Goal: Find specific page/section: Find specific page/section

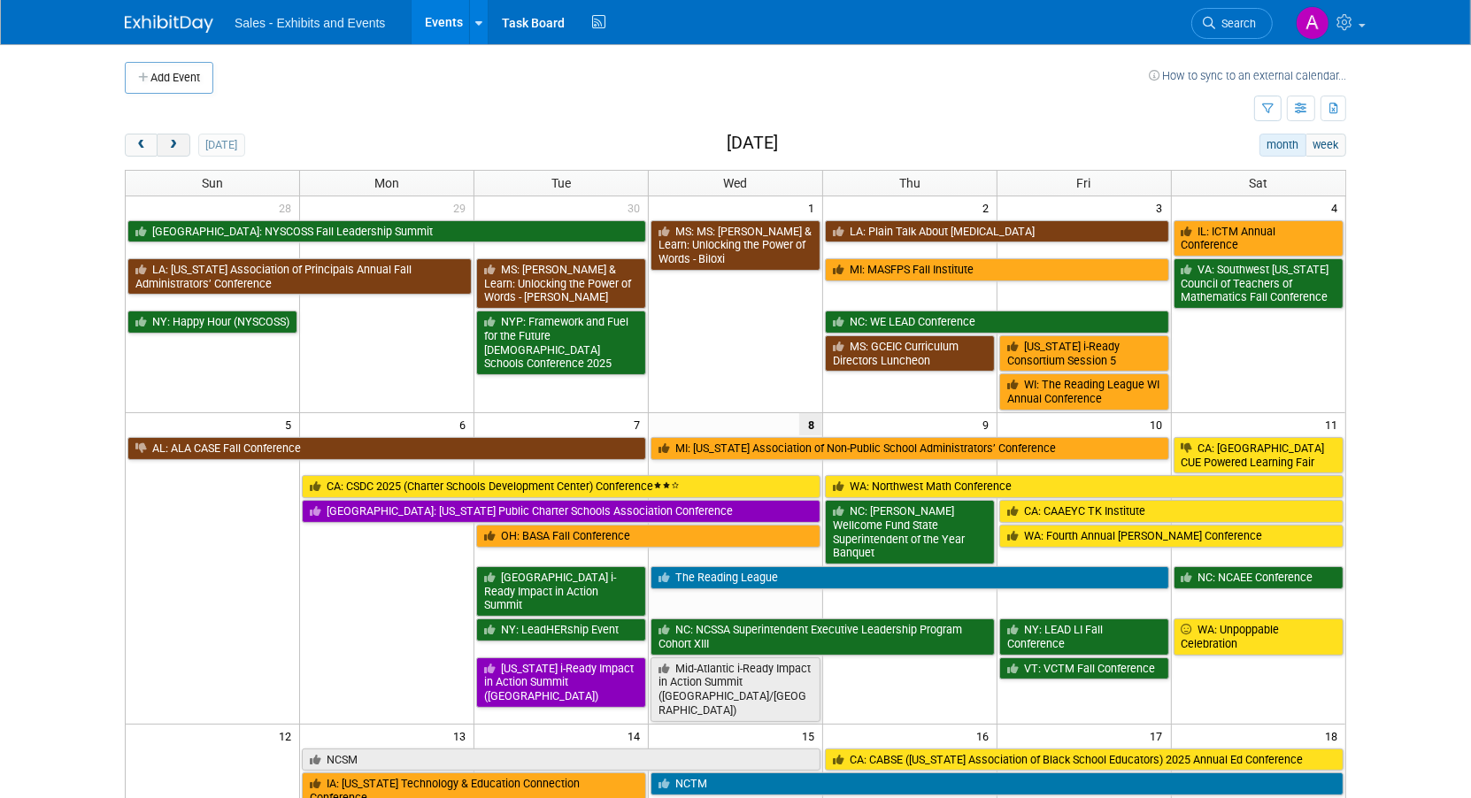
click at [176, 150] on button "next" at bounding box center [173, 145] width 33 height 23
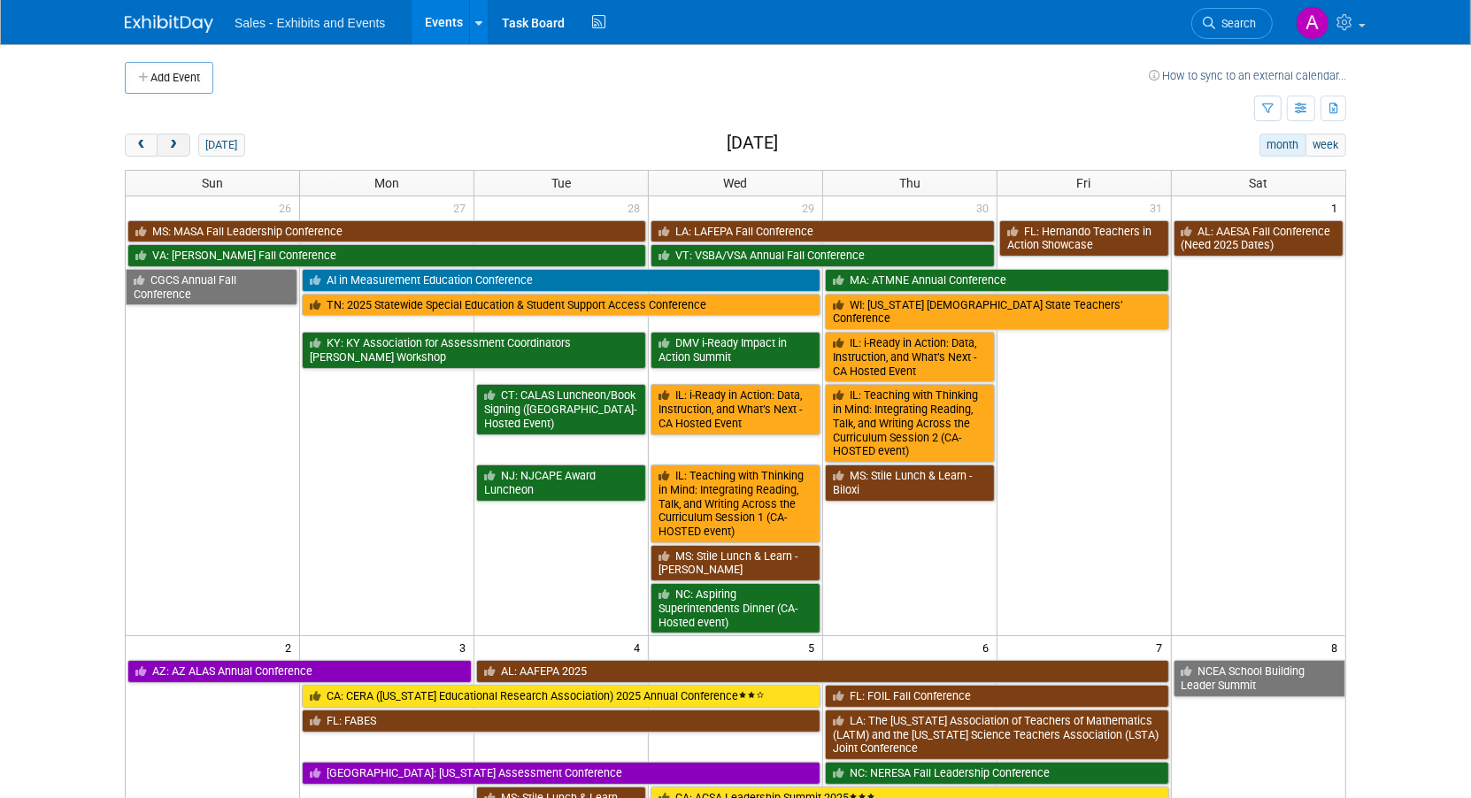
click at [176, 150] on button "next" at bounding box center [173, 145] width 33 height 23
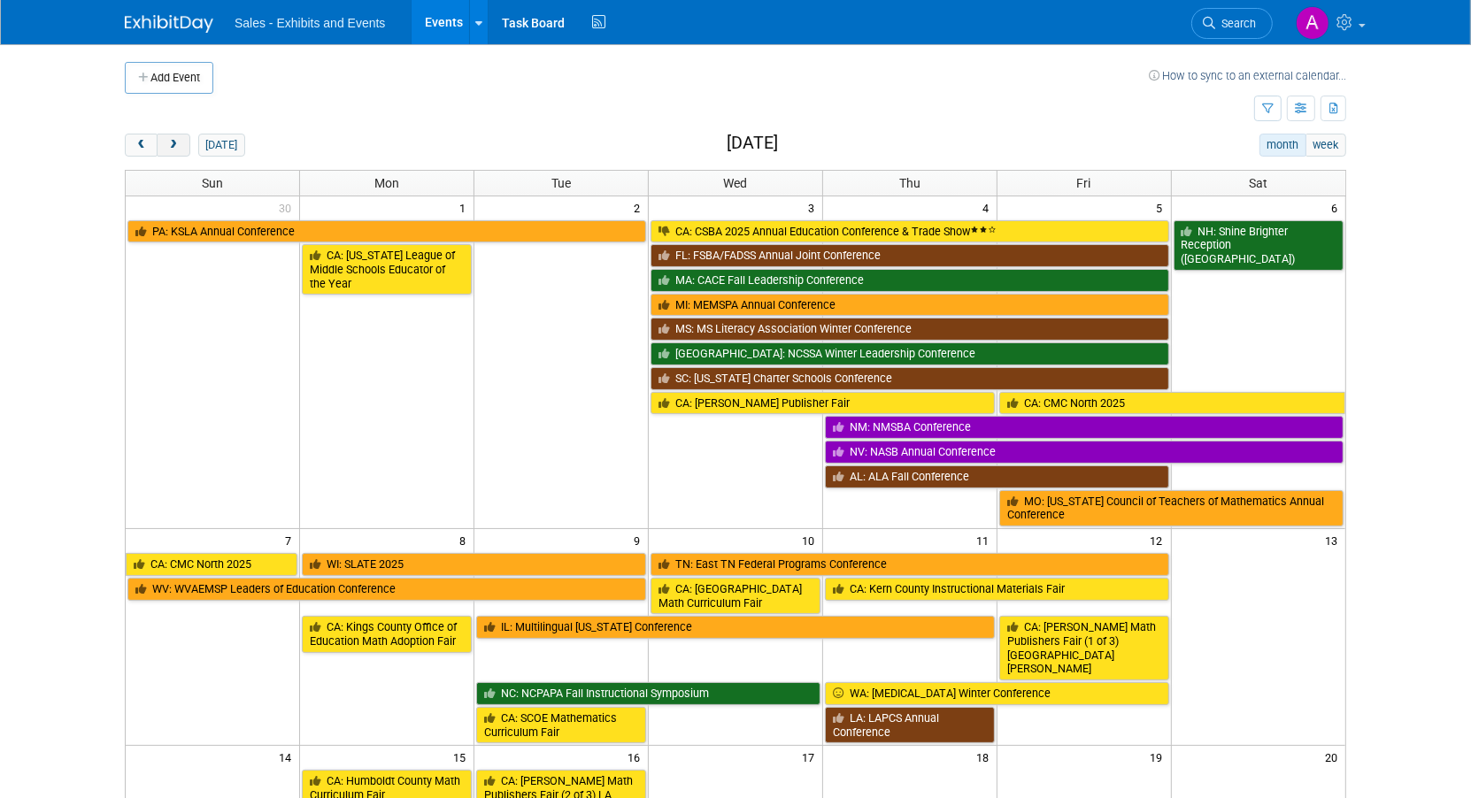
click at [176, 150] on button "next" at bounding box center [173, 145] width 33 height 23
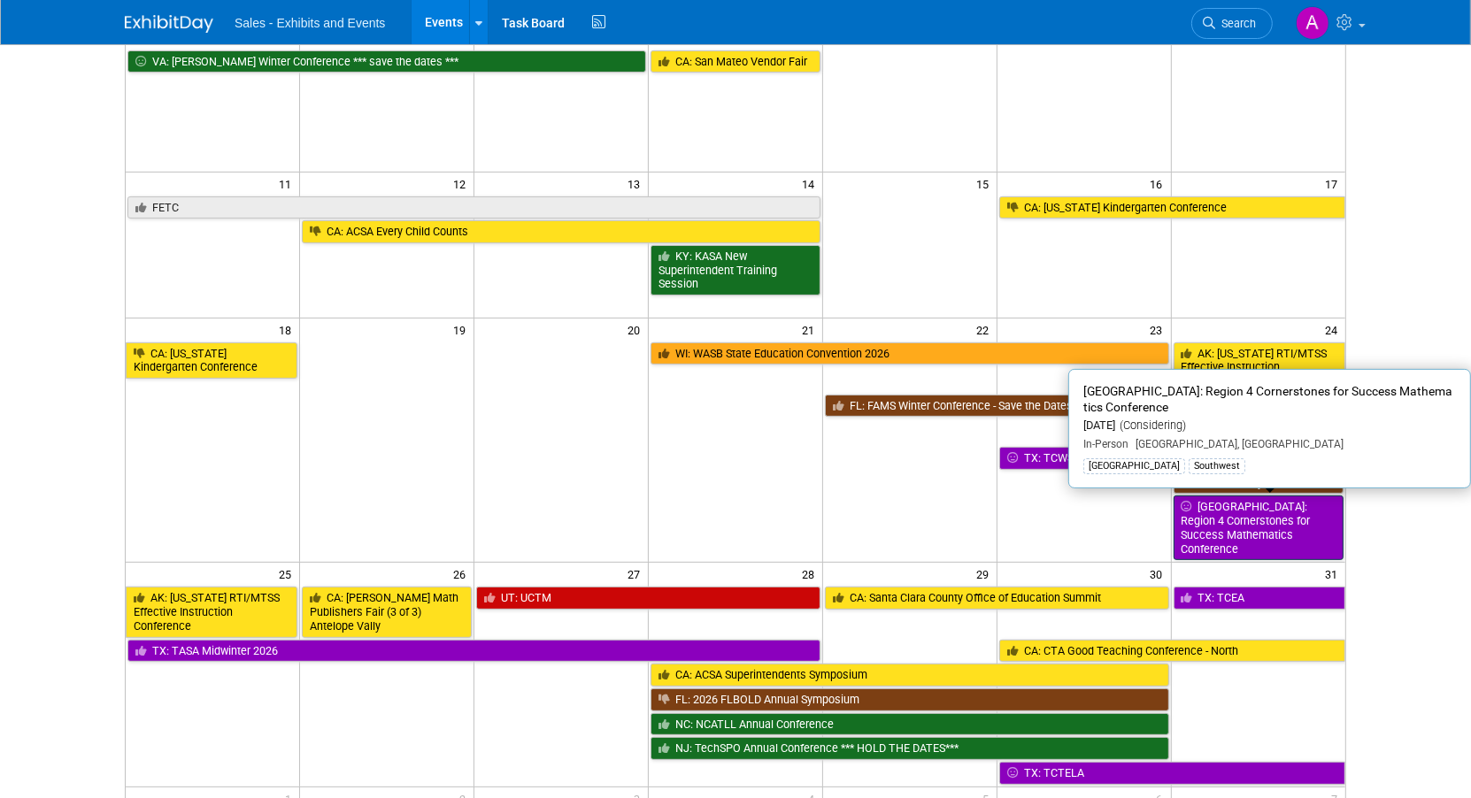
scroll to position [319, 0]
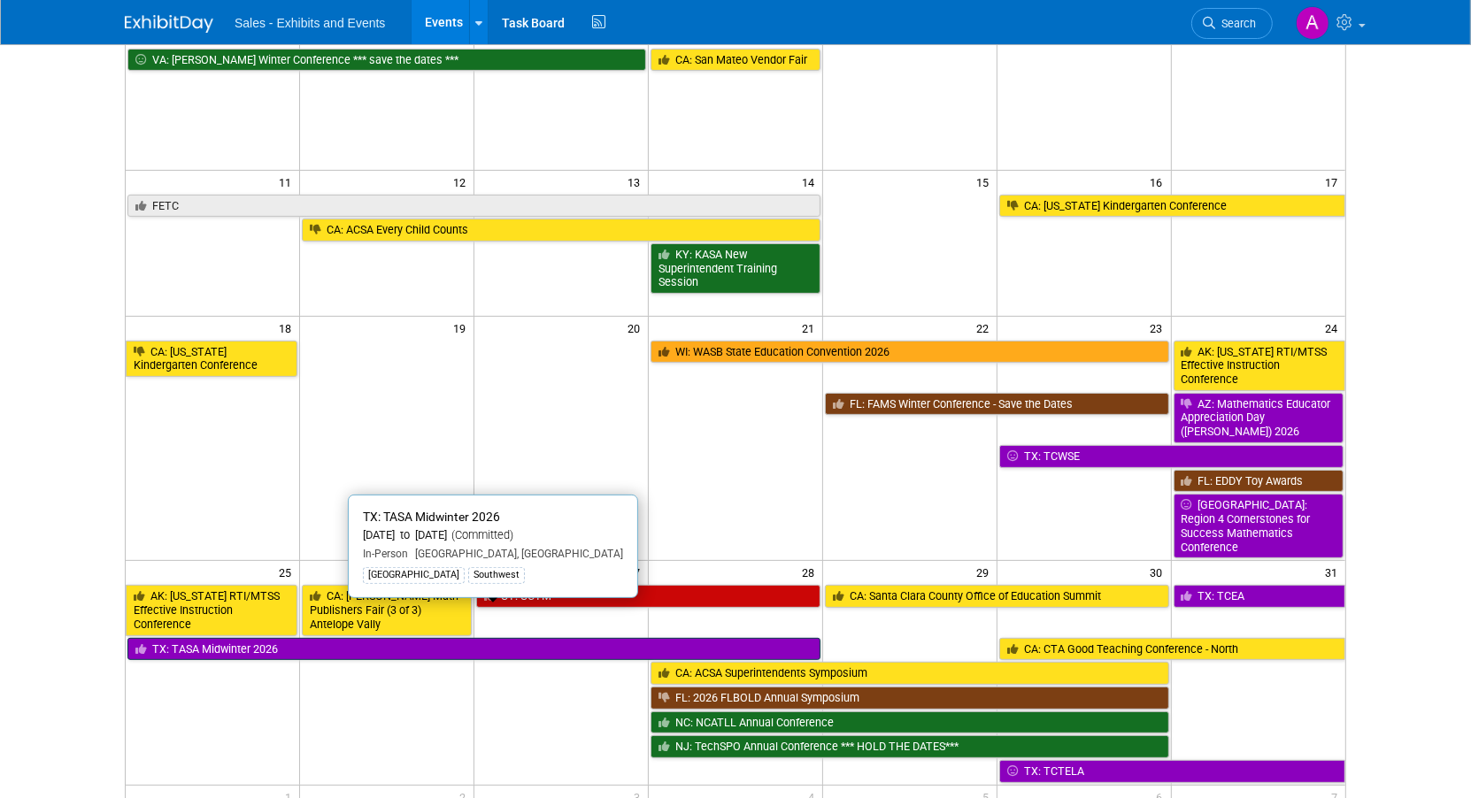
click at [481, 638] on link "TX: TASA Midwinter 2026" at bounding box center [473, 649] width 693 height 23
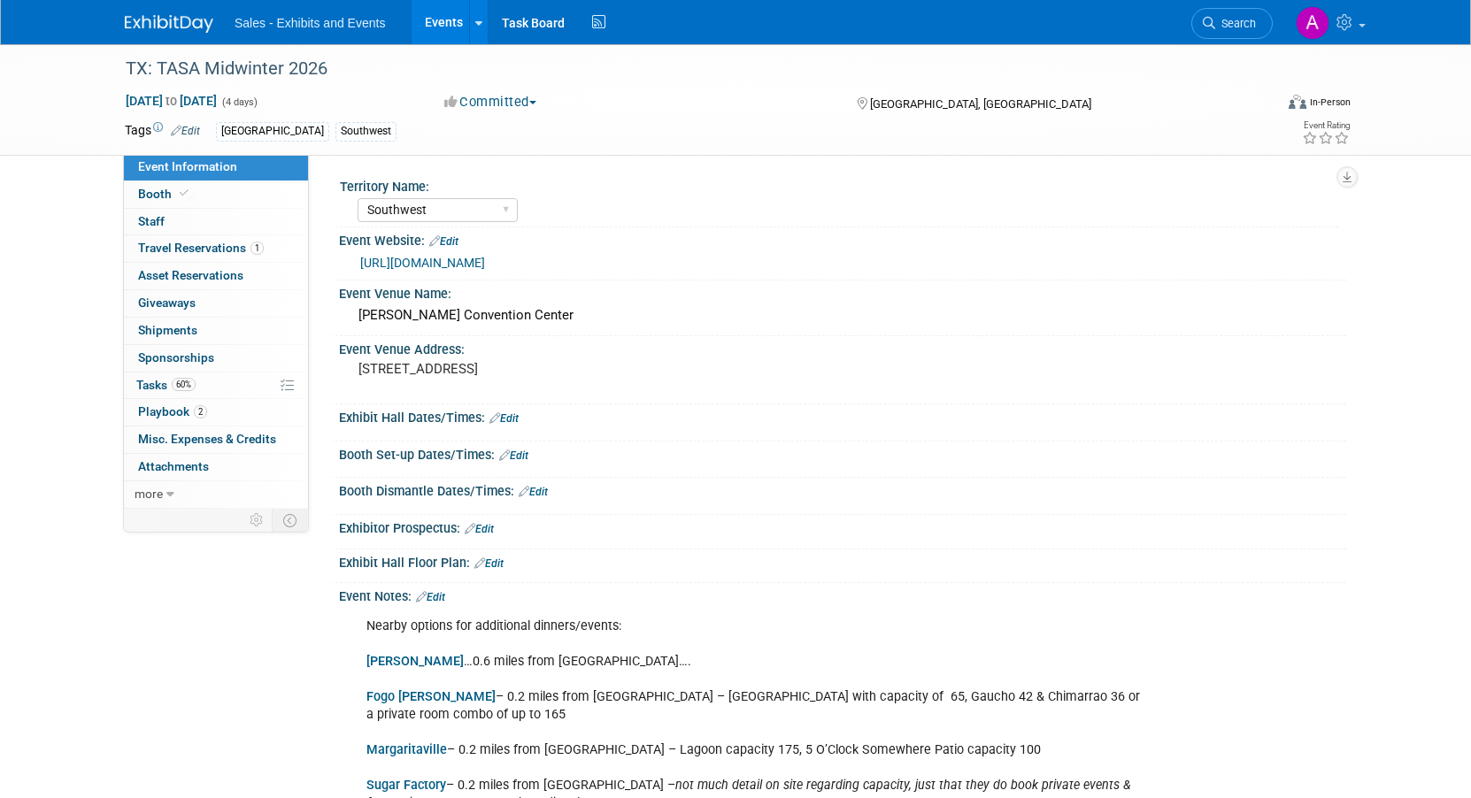
select select "Southwest"
click at [158, 216] on span "Staff 0" at bounding box center [151, 221] width 27 height 14
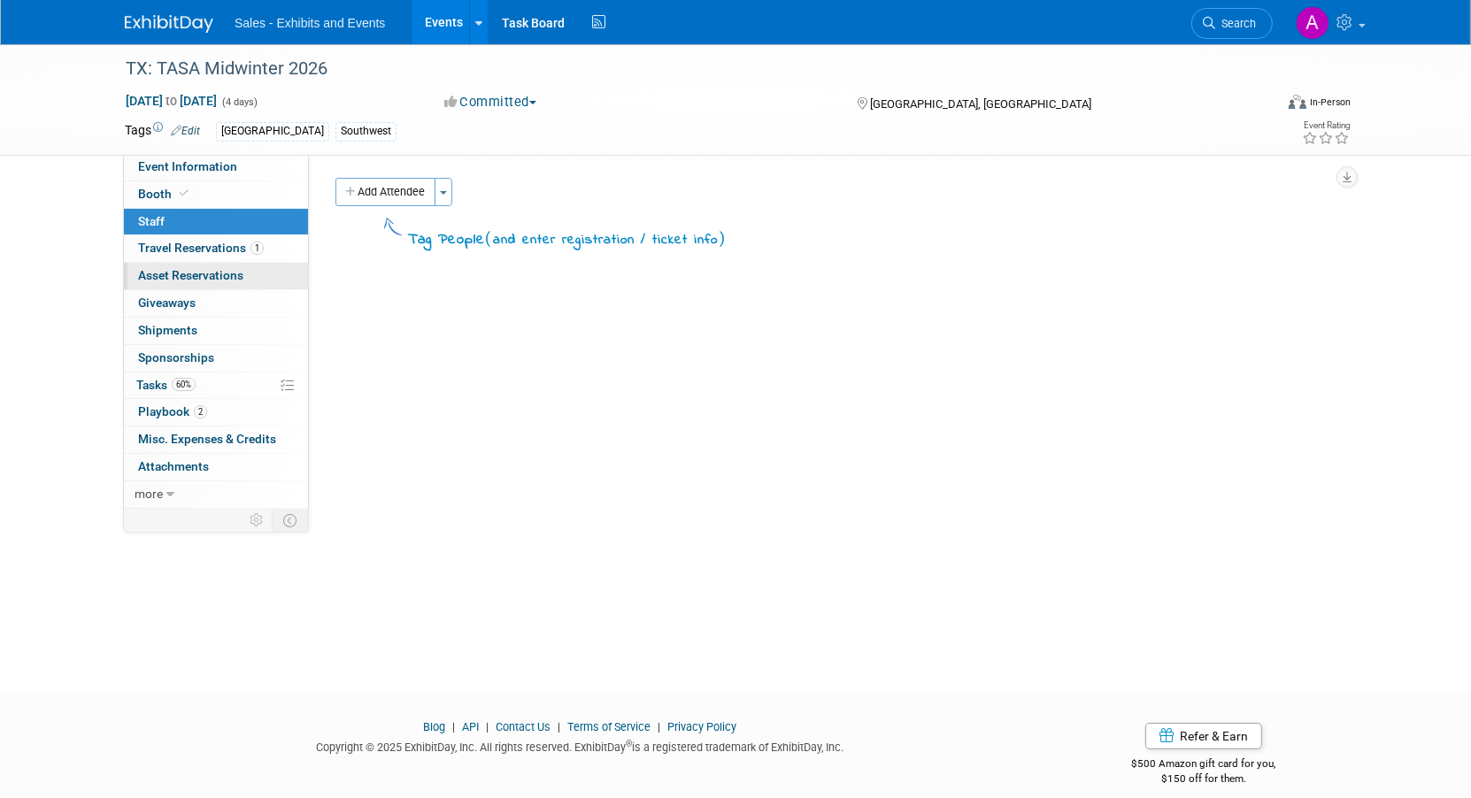
click at [172, 277] on span "Asset Reservations 0" at bounding box center [190, 275] width 105 height 14
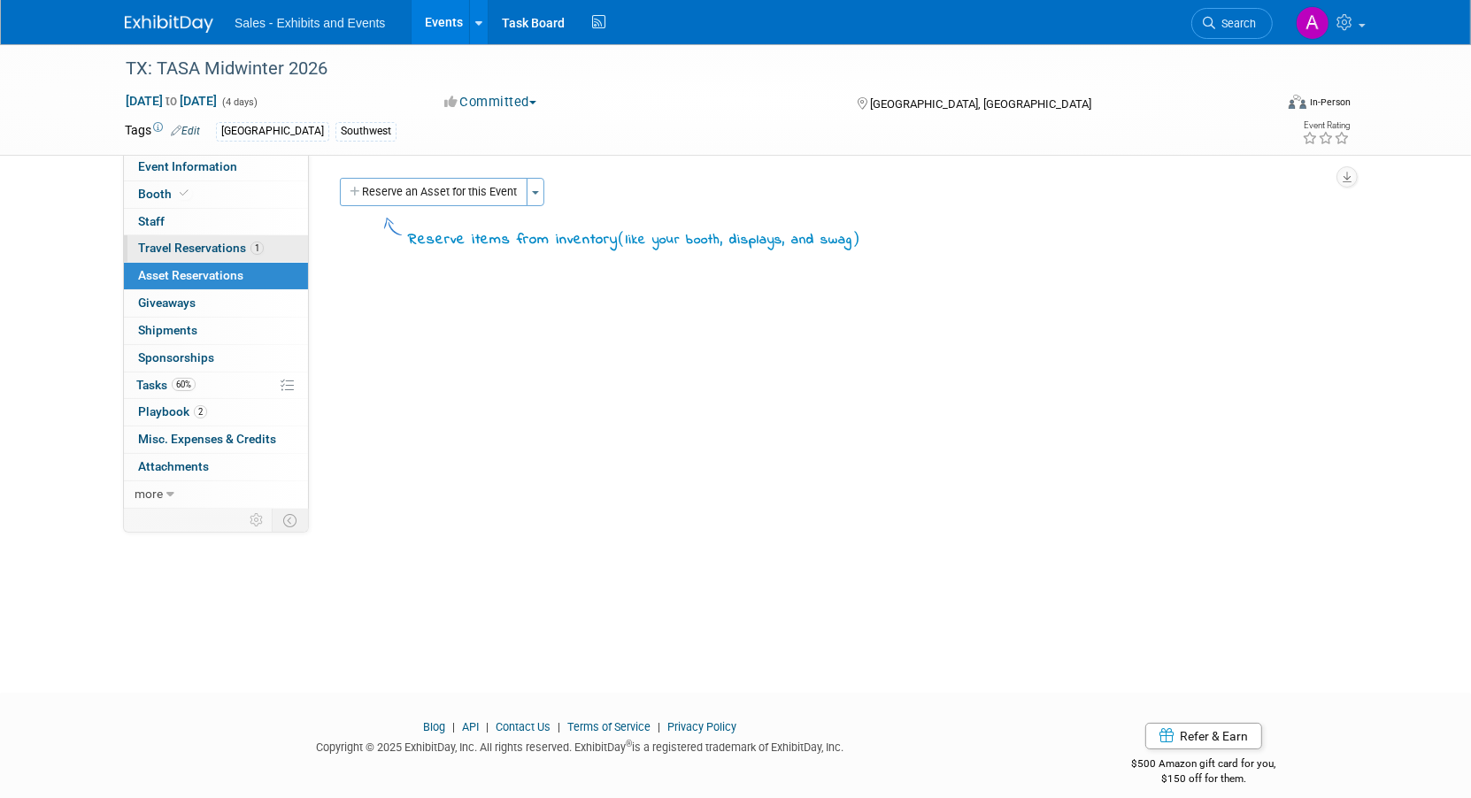
click at [182, 244] on span "Travel Reservations 1" at bounding box center [201, 248] width 126 height 14
